Goal: Task Accomplishment & Management: Manage account settings

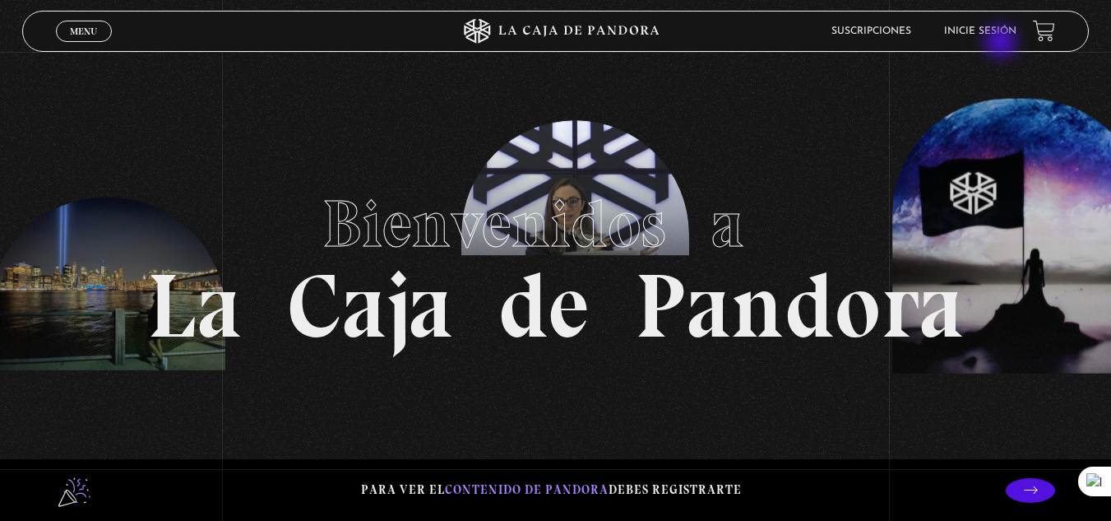
click at [1003, 44] on header "Menu Cerrar Suscripciones Inicie sesión" at bounding box center [555, 31] width 1067 height 41
click at [992, 29] on link "Inicie sesión" at bounding box center [980, 31] width 72 height 10
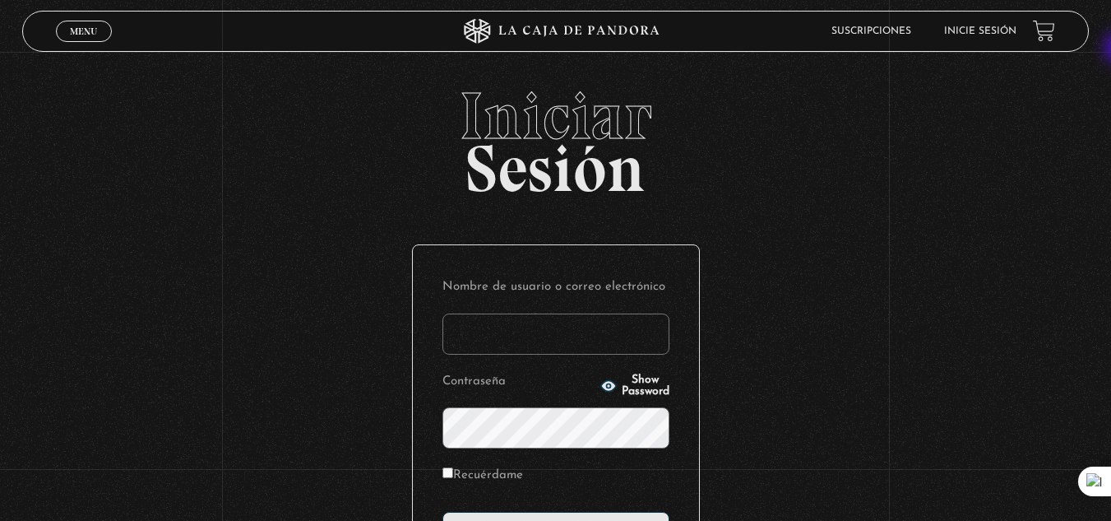
type input "[EMAIL_ADDRESS][DOMAIN_NAME]"
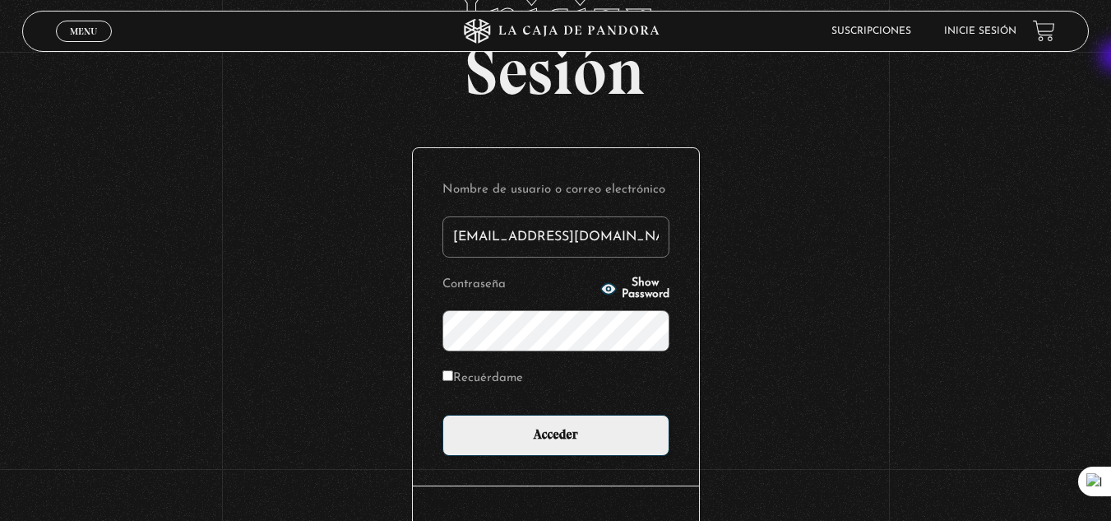
scroll to position [127, 0]
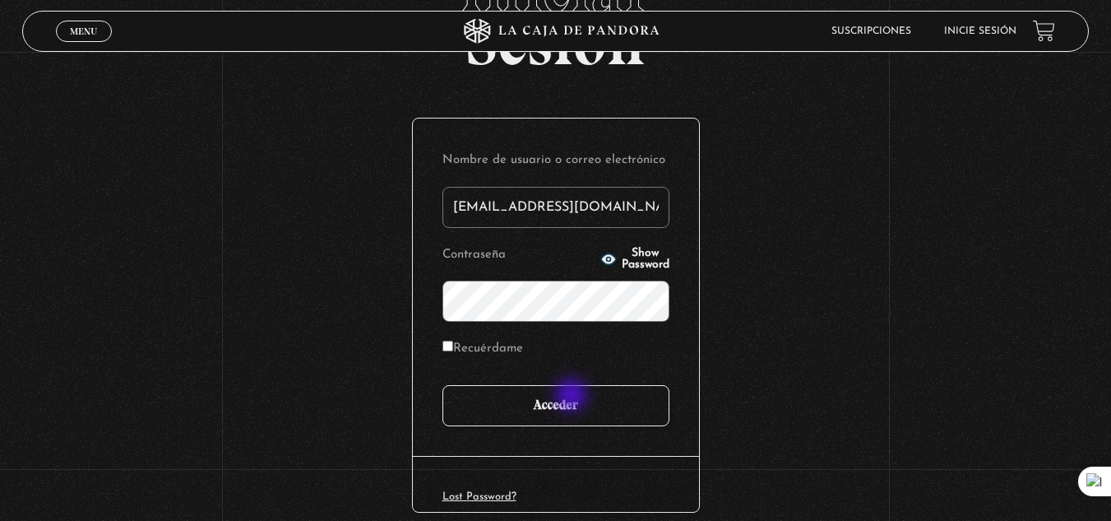
click at [573, 396] on input "Acceder" at bounding box center [555, 405] width 227 height 41
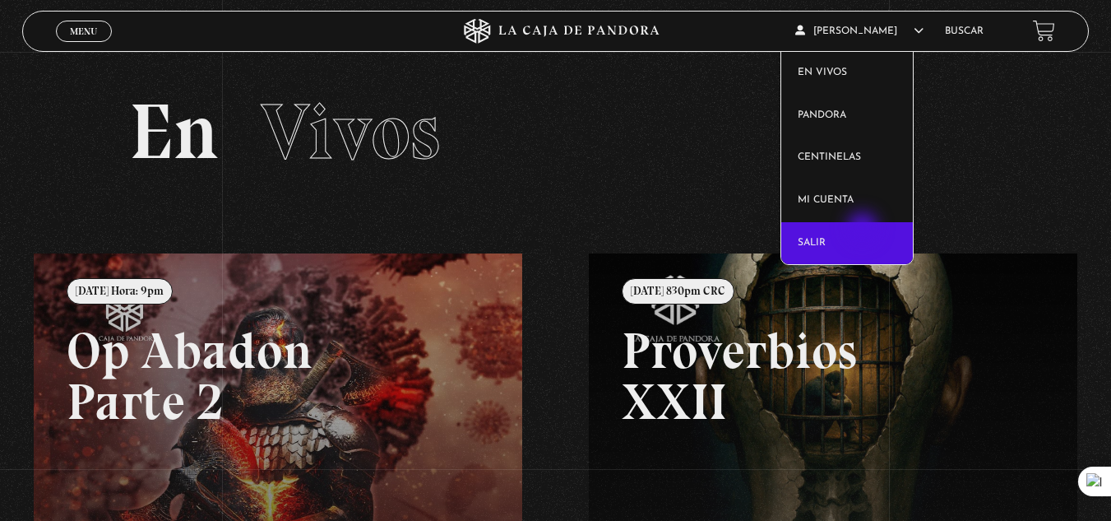
click at [864, 229] on link "Salir" at bounding box center [847, 243] width 132 height 43
